Goal: Task Accomplishment & Management: Manage account settings

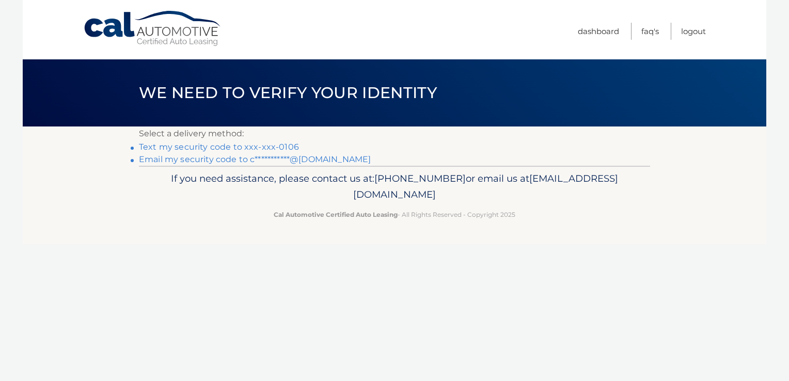
click at [194, 146] on link "Text my security code to xxx-xxx-0106" at bounding box center [219, 147] width 160 height 10
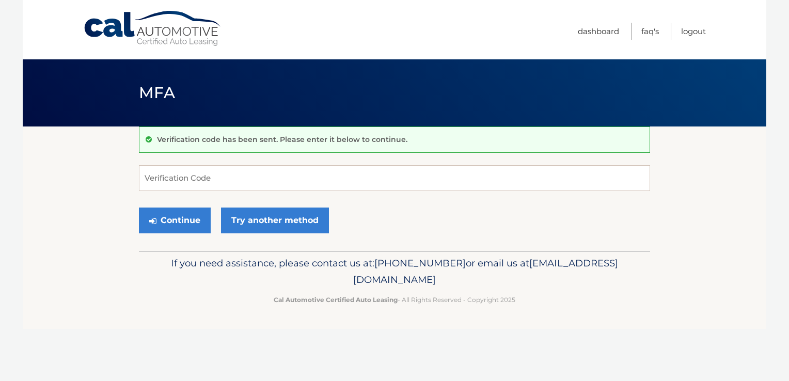
click at [463, 48] on nav "Menu Dashboard FAQ's Logout" at bounding box center [468, 29] width 475 height 59
click at [260, 182] on input "Verification Code" at bounding box center [394, 178] width 511 height 26
type input "443293"
click at [177, 214] on button "Continue" at bounding box center [175, 221] width 72 height 26
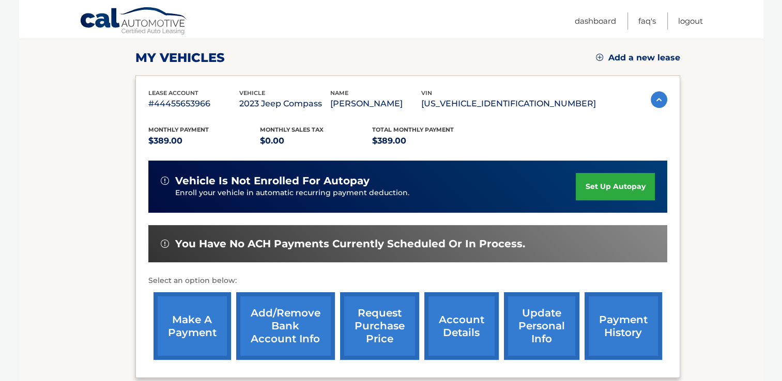
scroll to position [139, 0]
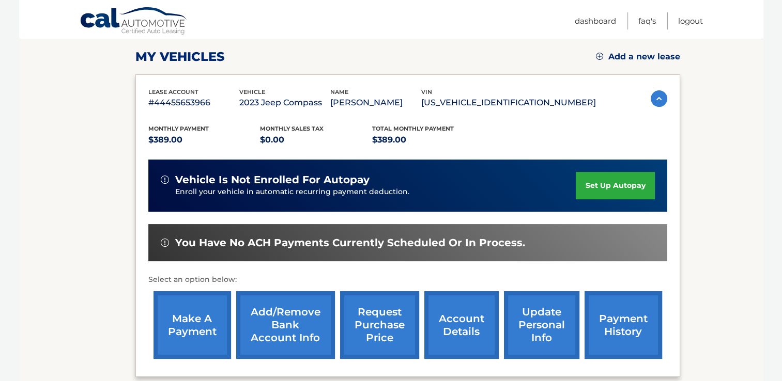
click at [200, 329] on link "make a payment" at bounding box center [191, 325] width 77 height 68
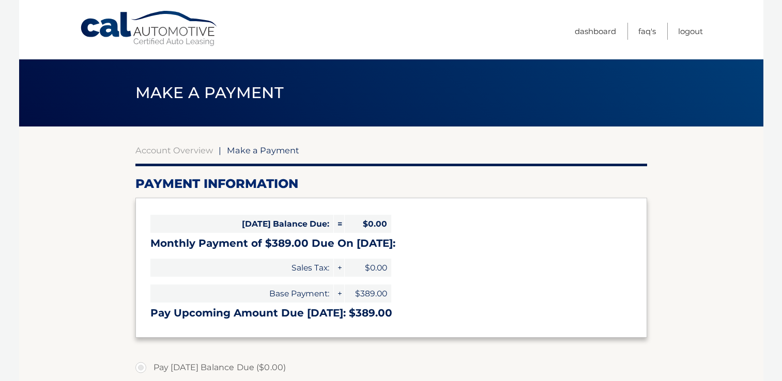
select select "ZWQxZWMwNGYtYjhjOS00ODIxLWEwOWUtMTc2ZjU3NjViNDY0"
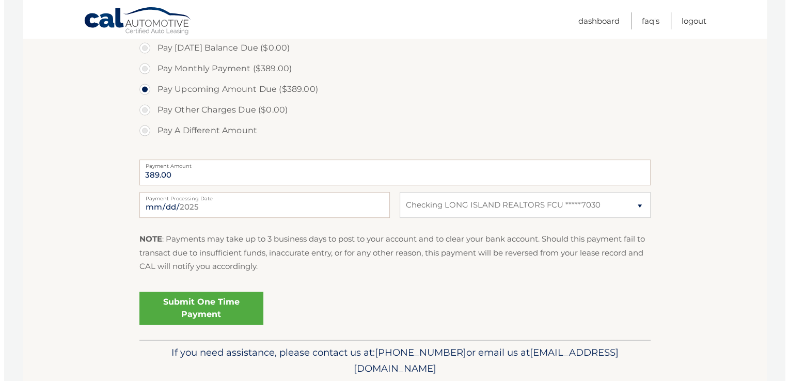
scroll to position [321, 0]
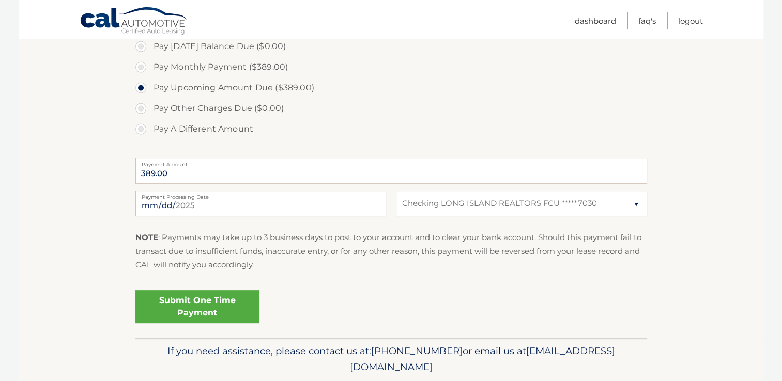
click at [178, 299] on link "Submit One Time Payment" at bounding box center [197, 306] width 124 height 33
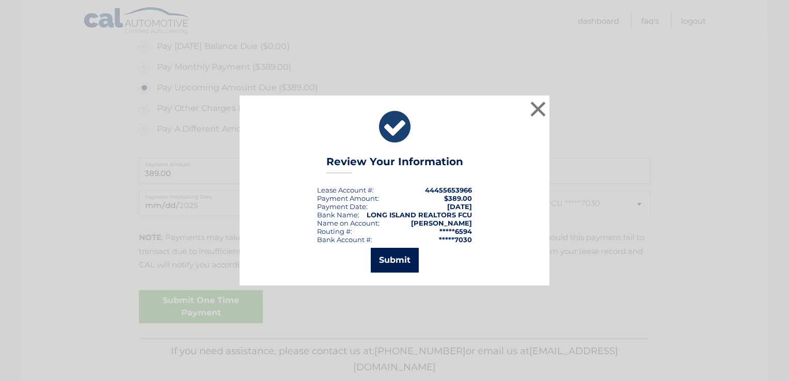
click at [399, 256] on button "Submit" at bounding box center [395, 260] width 48 height 25
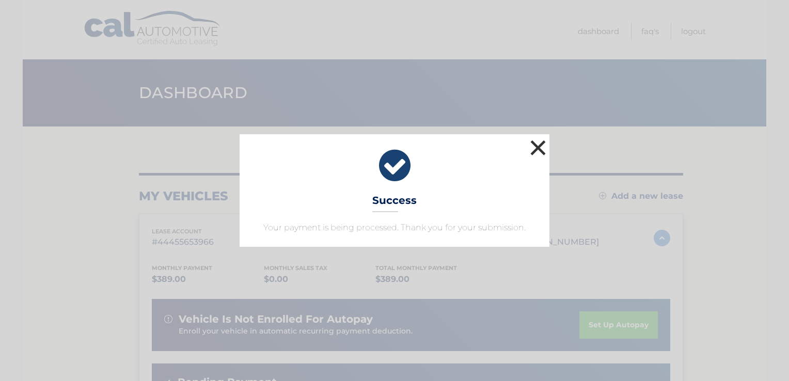
click at [538, 146] on button "×" at bounding box center [538, 147] width 21 height 21
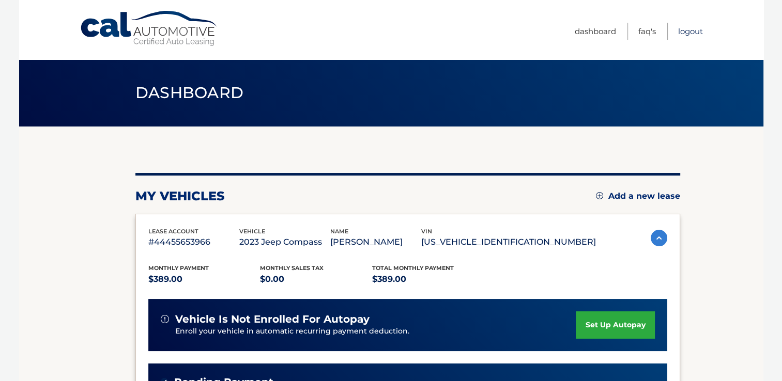
click at [686, 33] on link "Logout" at bounding box center [690, 31] width 25 height 17
